Goal: Transaction & Acquisition: Purchase product/service

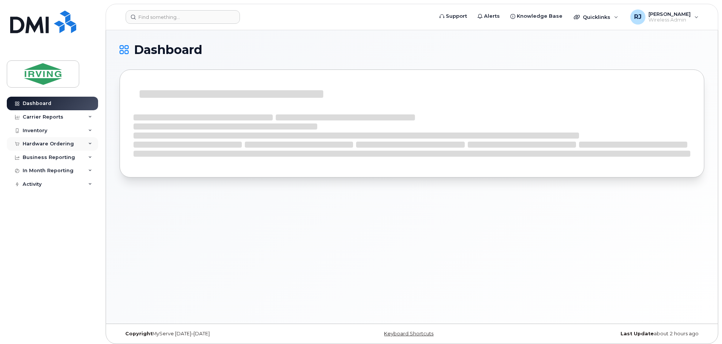
click at [62, 144] on div "Hardware Ordering" at bounding box center [48, 144] width 51 height 6
click at [51, 157] on link "Overview" at bounding box center [59, 157] width 78 height 14
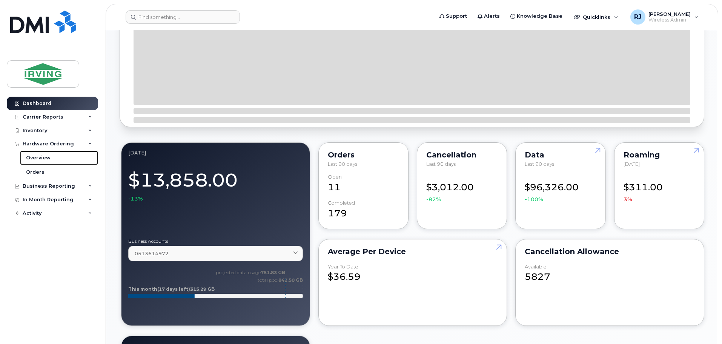
scroll to position [315, 0]
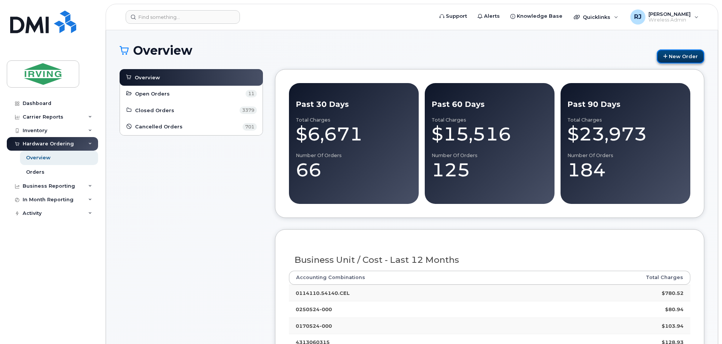
click at [695, 59] on link "New Order" at bounding box center [681, 56] width 48 height 14
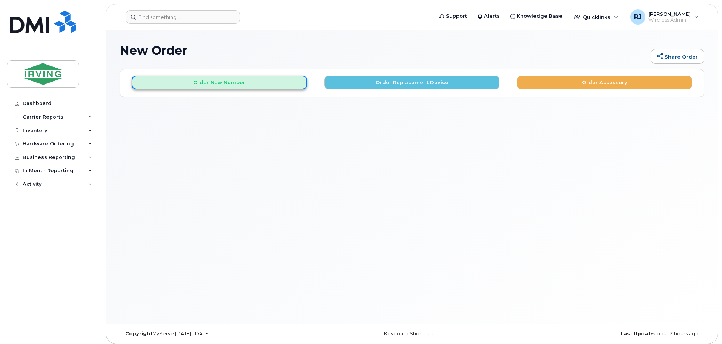
click at [294, 88] on button "Order New Number" at bounding box center [219, 82] width 175 height 14
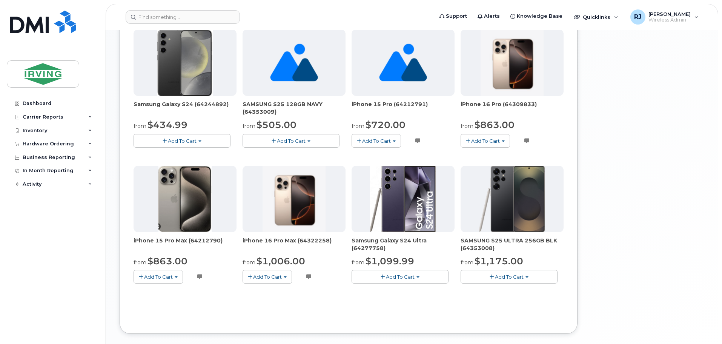
scroll to position [415, 0]
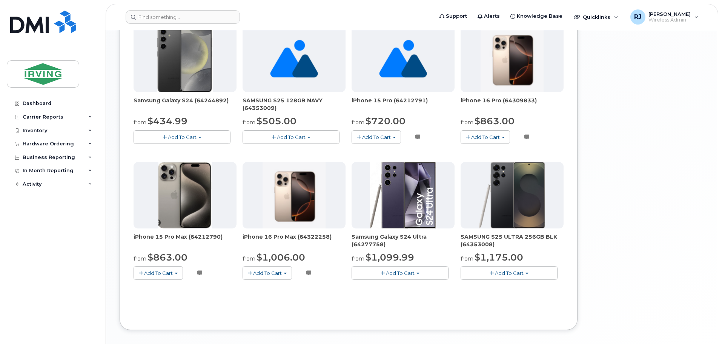
click at [311, 136] on button "Add To Cart" at bounding box center [290, 136] width 97 height 13
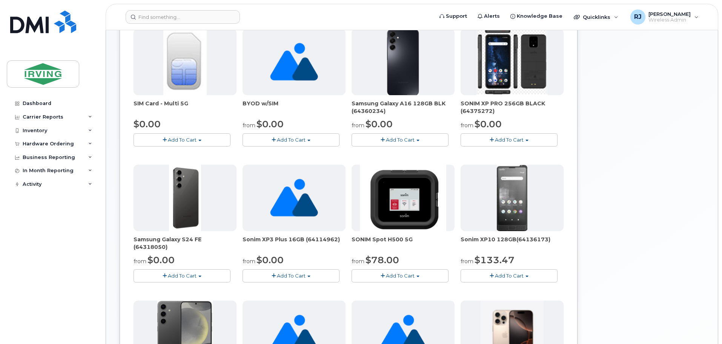
scroll to position [151, 0]
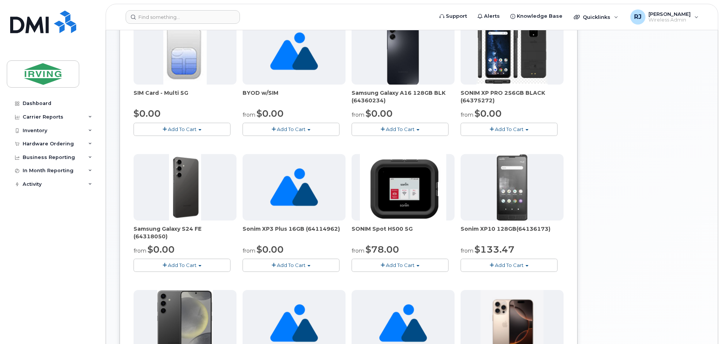
click at [204, 265] on button "Add To Cart" at bounding box center [181, 264] width 97 height 13
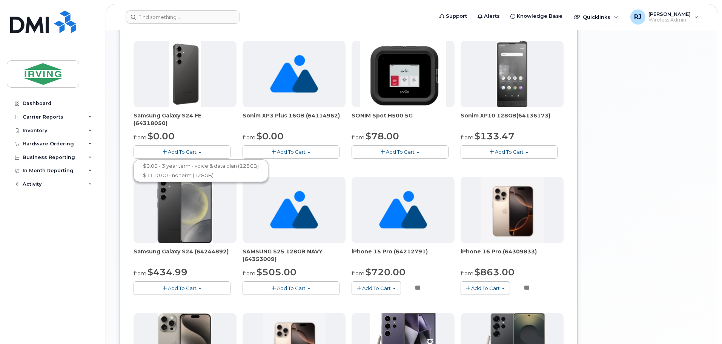
click at [640, 164] on div "Your Cart is Empty! Choose product from the left side and you will see the new …" at bounding box center [643, 148] width 121 height 687
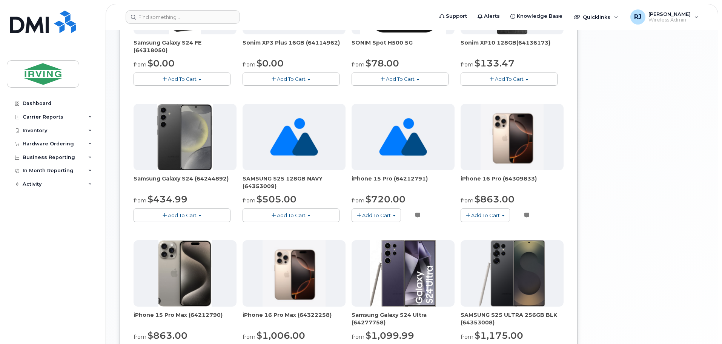
scroll to position [374, 0]
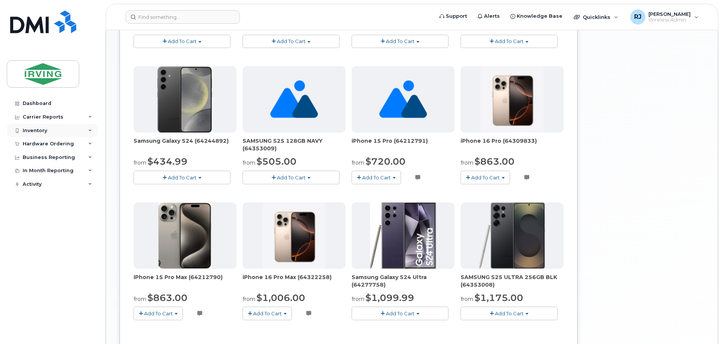
click at [49, 131] on div "Inventory" at bounding box center [52, 131] width 91 height 14
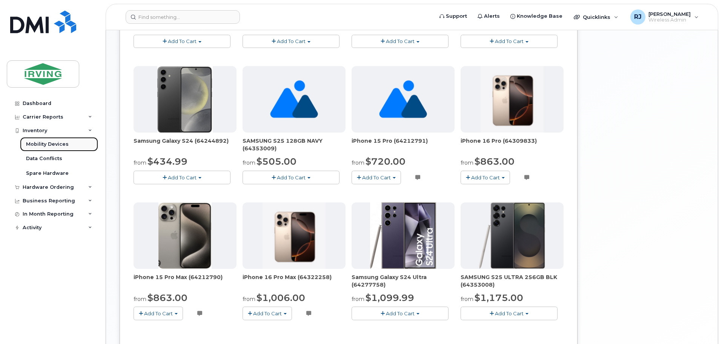
click at [60, 144] on div "Mobility Devices" at bounding box center [47, 144] width 43 height 7
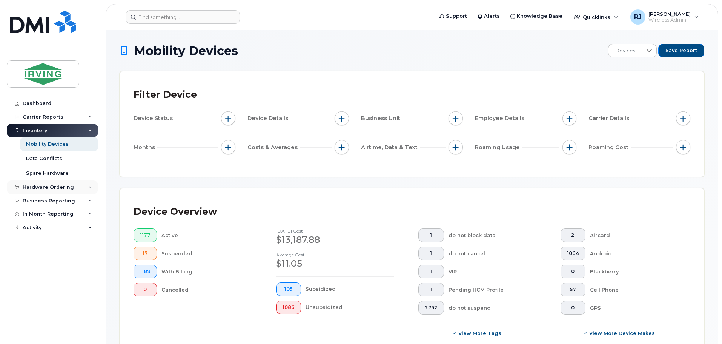
click at [56, 186] on div "Hardware Ordering" at bounding box center [48, 187] width 51 height 6
click at [58, 199] on link "Overview" at bounding box center [59, 201] width 78 height 14
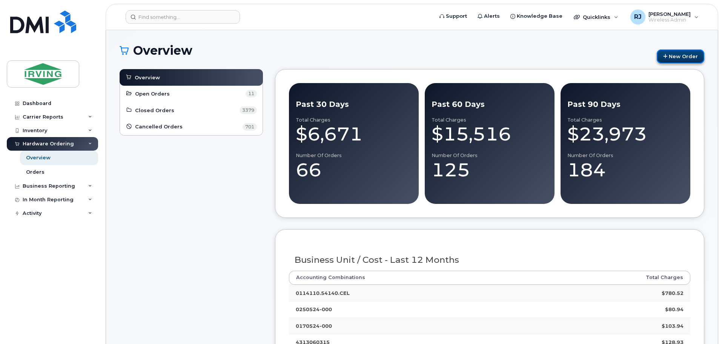
click at [687, 58] on link "New Order" at bounding box center [681, 56] width 48 height 14
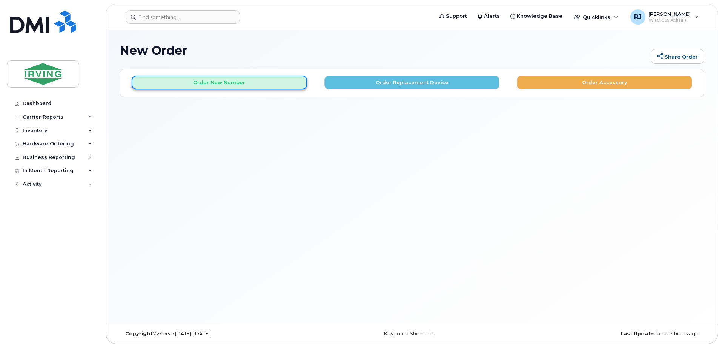
click at [273, 86] on button "Order New Number" at bounding box center [219, 82] width 175 height 14
